Goal: Check status: Check status

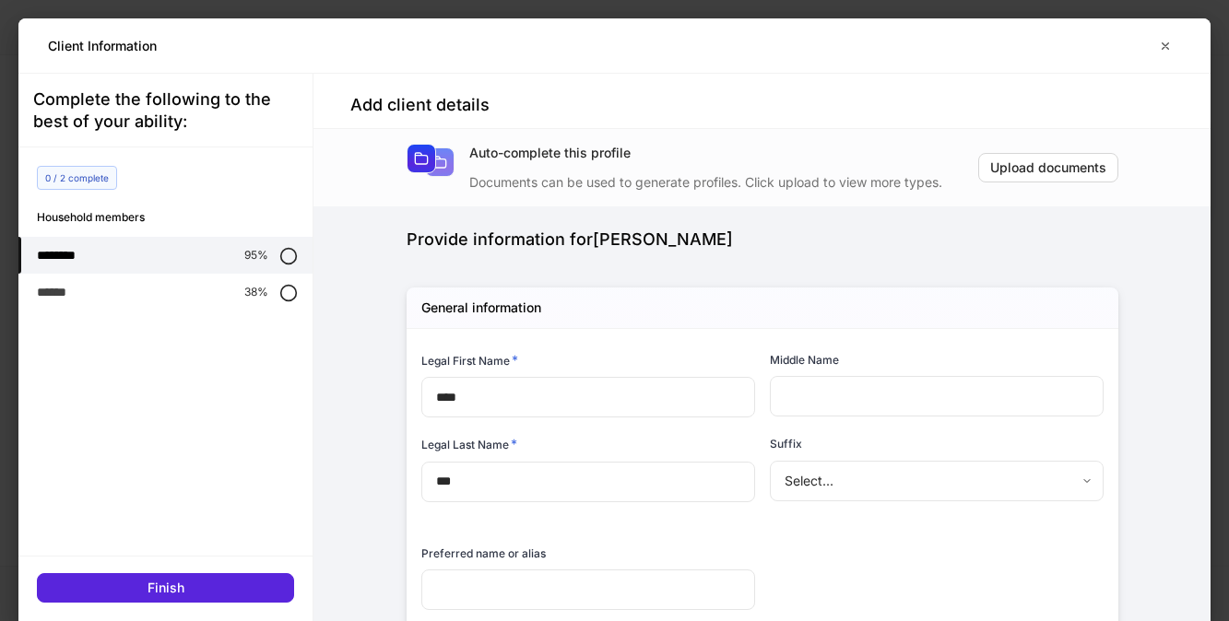
scroll to position [2219, 0]
